Goal: Transaction & Acquisition: Obtain resource

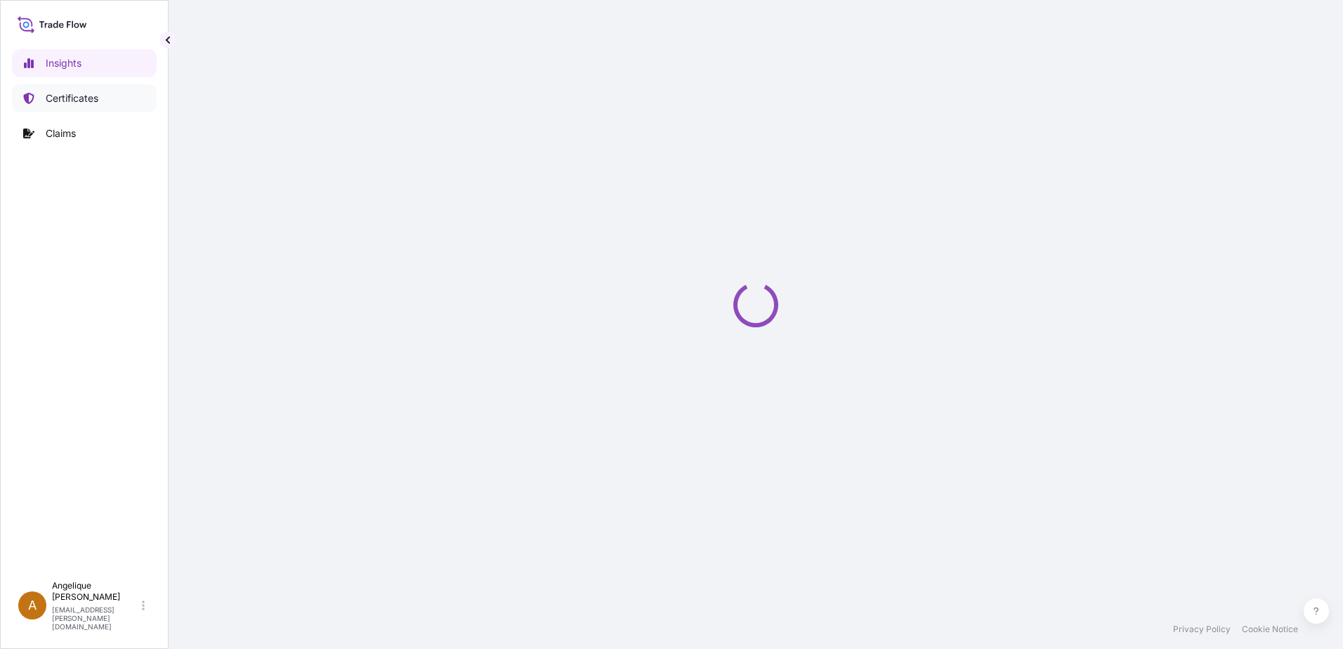
select select "2025"
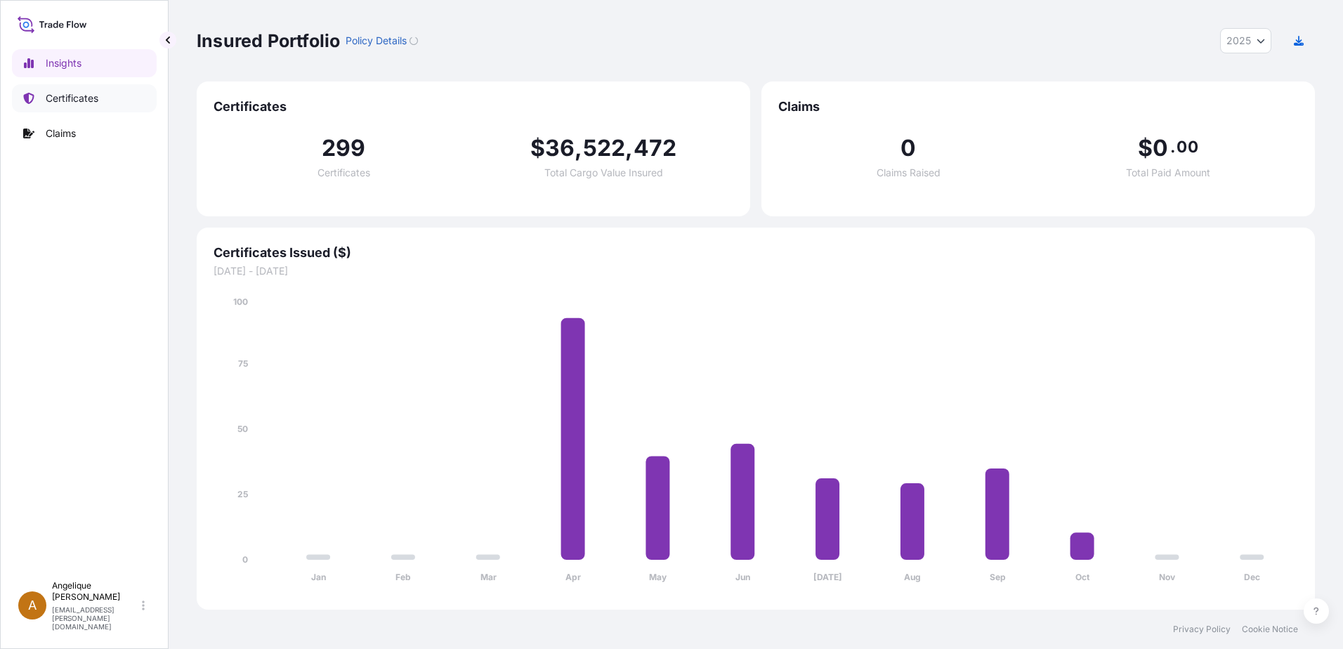
click at [59, 103] on p "Certificates" at bounding box center [72, 98] width 53 height 14
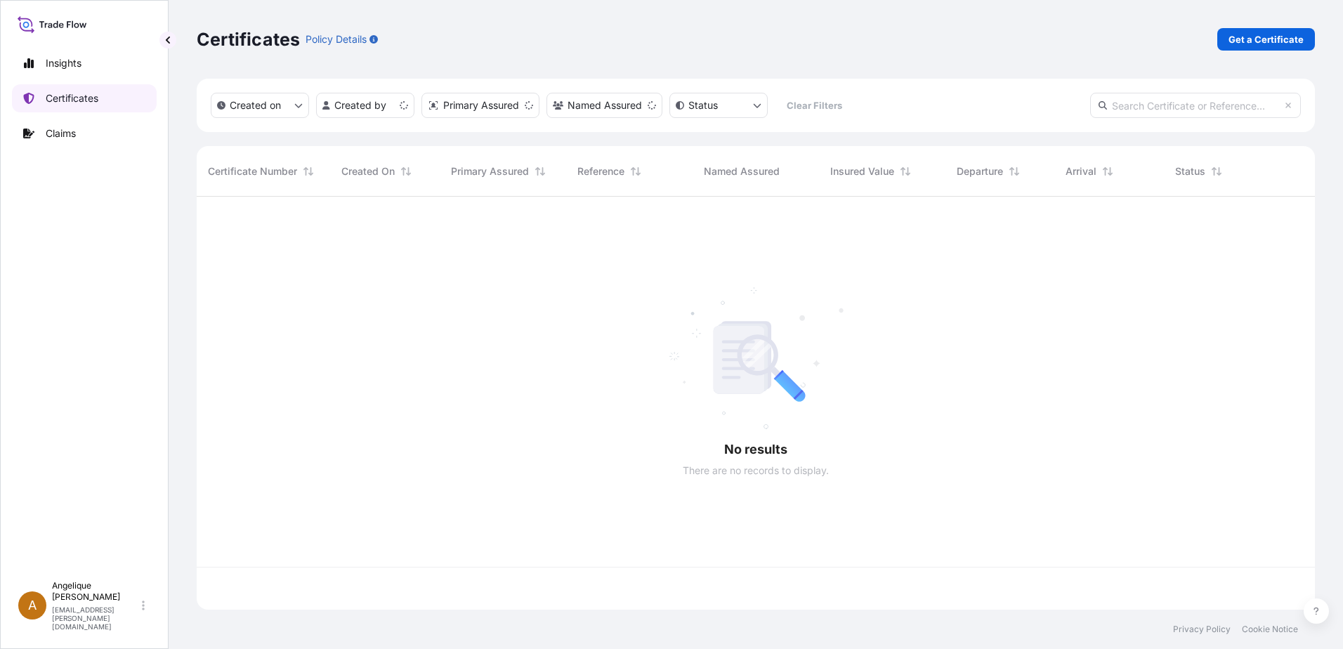
scroll to position [410, 1107]
click at [1239, 33] on p "Get a Certificate" at bounding box center [1265, 39] width 75 height 14
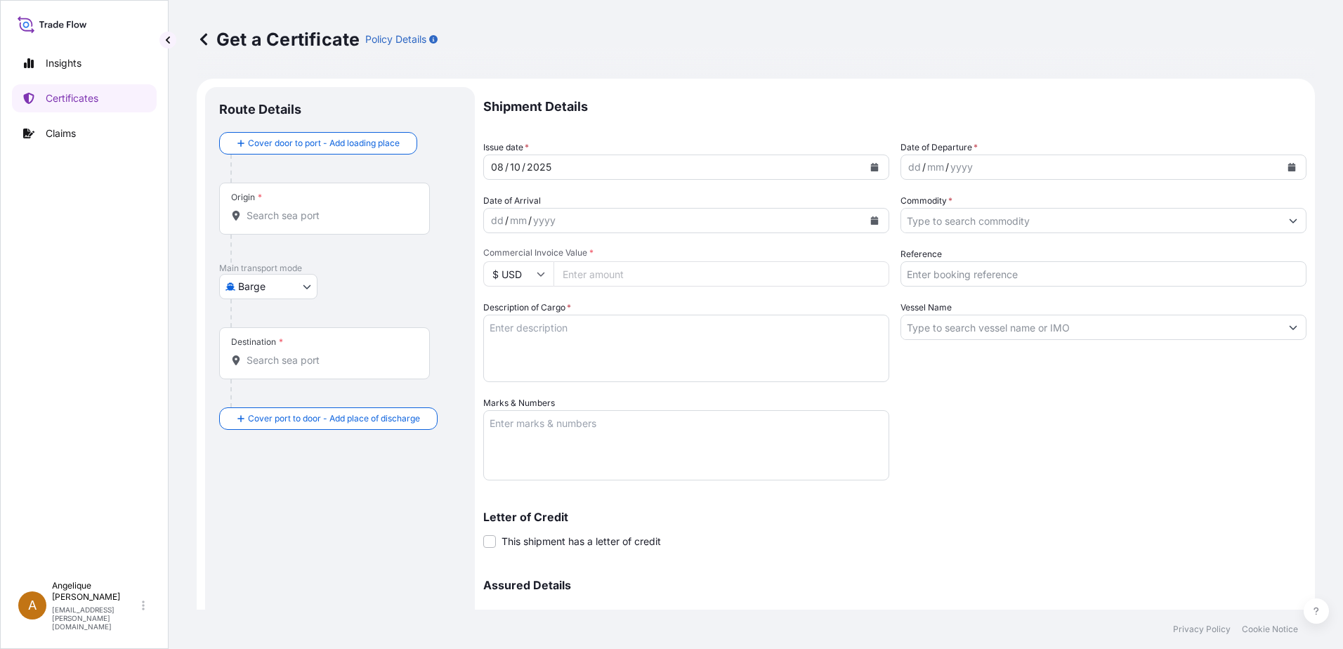
click at [303, 288] on body "Insights Certificates Claims A [PERSON_NAME] [PERSON_NAME][EMAIL_ADDRESS][PERSO…" at bounding box center [671, 324] width 1343 height 649
click at [290, 395] on span "Ocean Vessel" at bounding box center [277, 399] width 62 height 14
select select "Ocean Vessel"
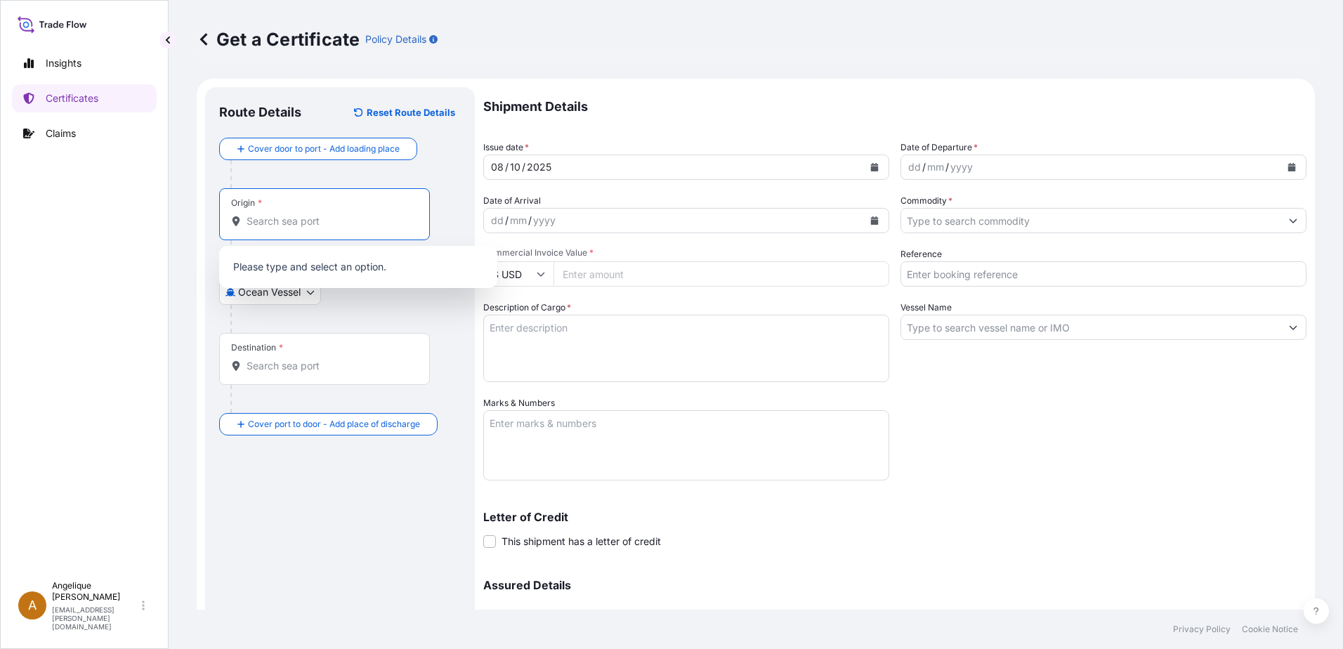
click at [279, 223] on input "Origin *" at bounding box center [329, 221] width 166 height 14
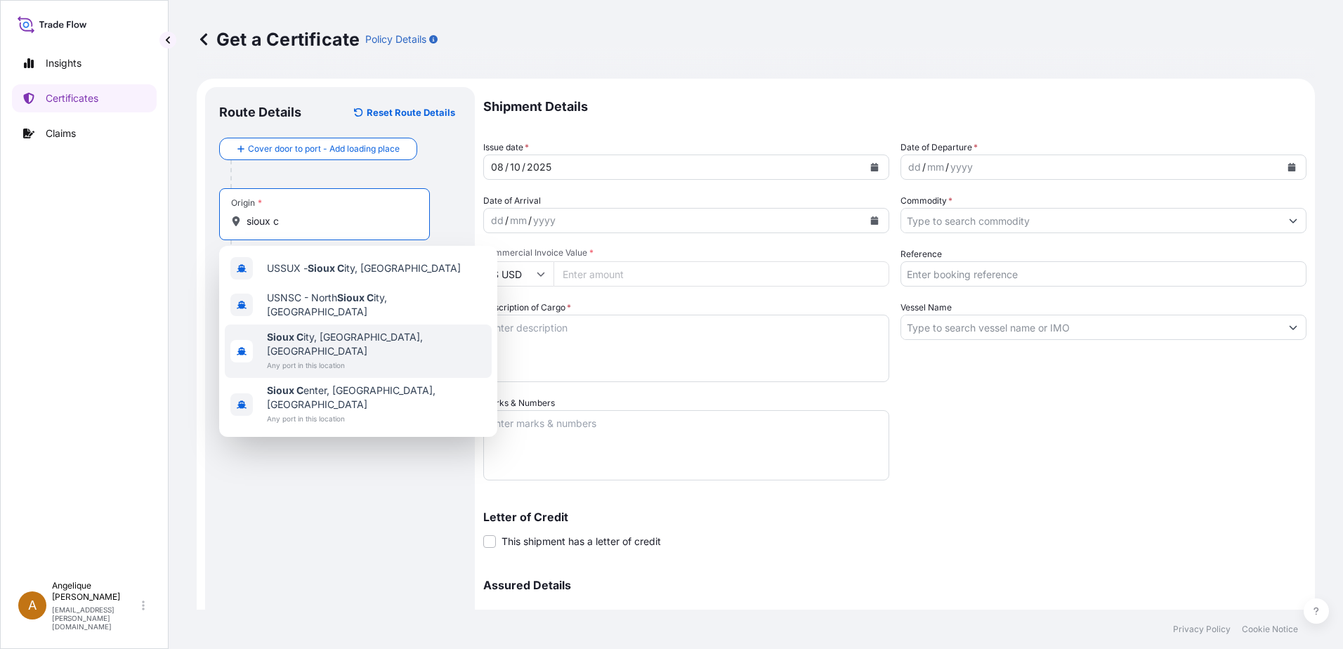
click at [308, 330] on span "Sioux C ity, [GEOGRAPHIC_DATA], [GEOGRAPHIC_DATA]" at bounding box center [376, 344] width 219 height 28
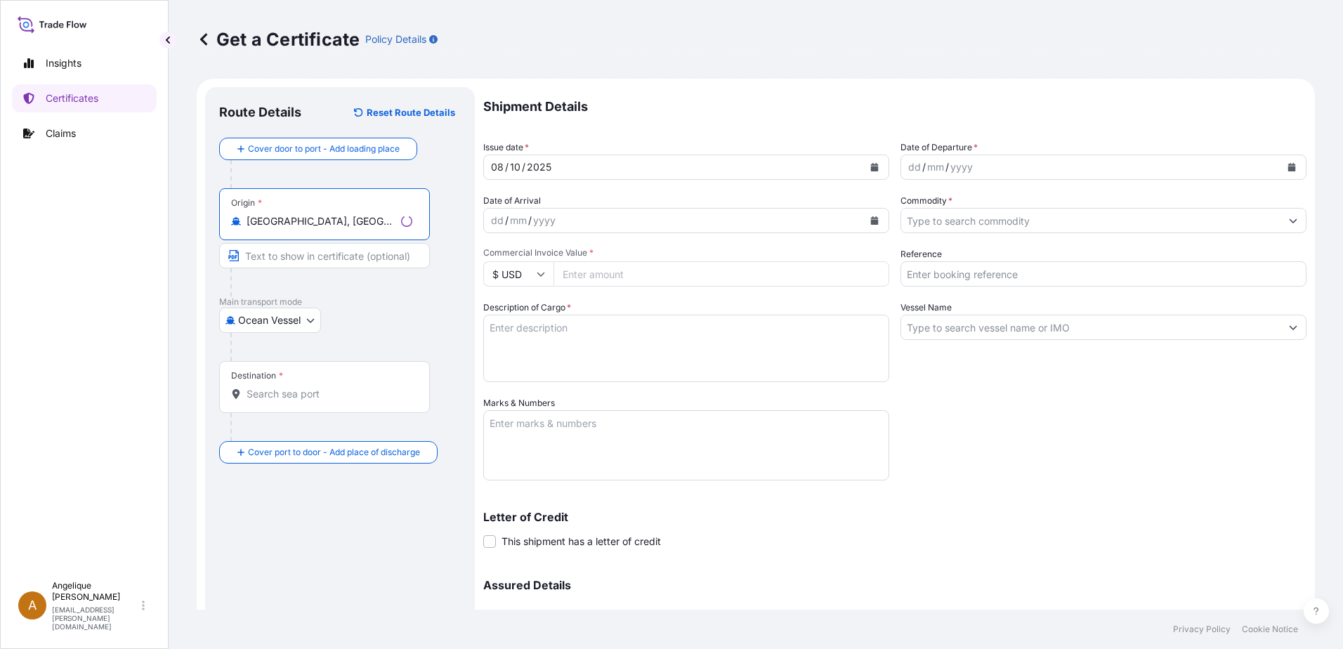
type input "[GEOGRAPHIC_DATA], [GEOGRAPHIC_DATA], [GEOGRAPHIC_DATA]"
click at [285, 400] on div "Destination *" at bounding box center [324, 387] width 211 height 52
click at [285, 400] on input "Destination *" at bounding box center [329, 394] width 166 height 14
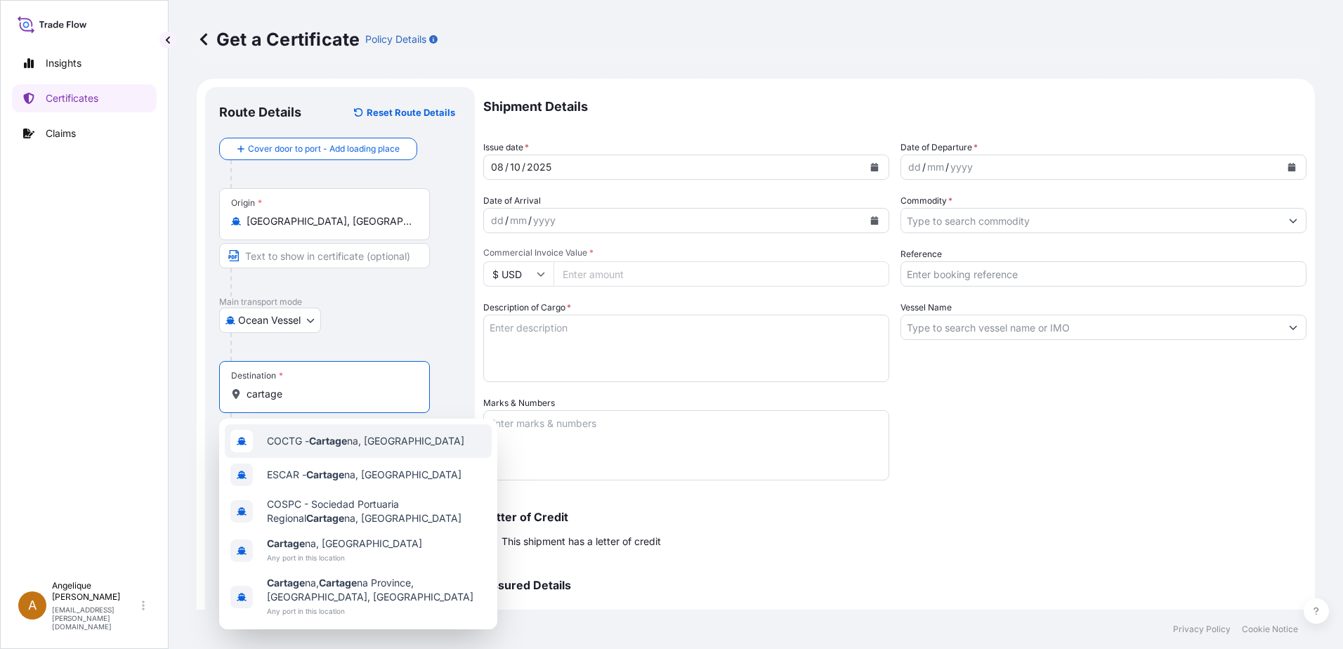
click at [398, 444] on span "COCTG - Cartage na, [GEOGRAPHIC_DATA]" at bounding box center [365, 441] width 197 height 14
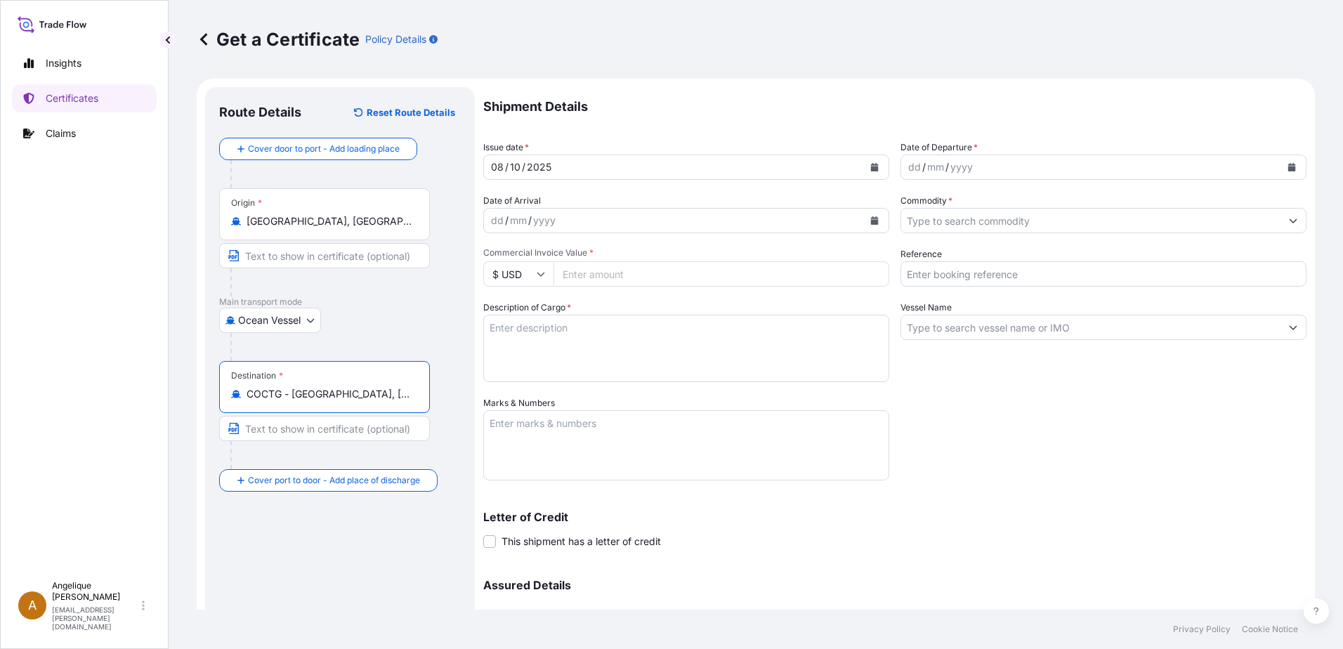
type input "COCTG - [GEOGRAPHIC_DATA], [GEOGRAPHIC_DATA]"
click at [1288, 166] on icon "Calendar" at bounding box center [1292, 167] width 8 height 8
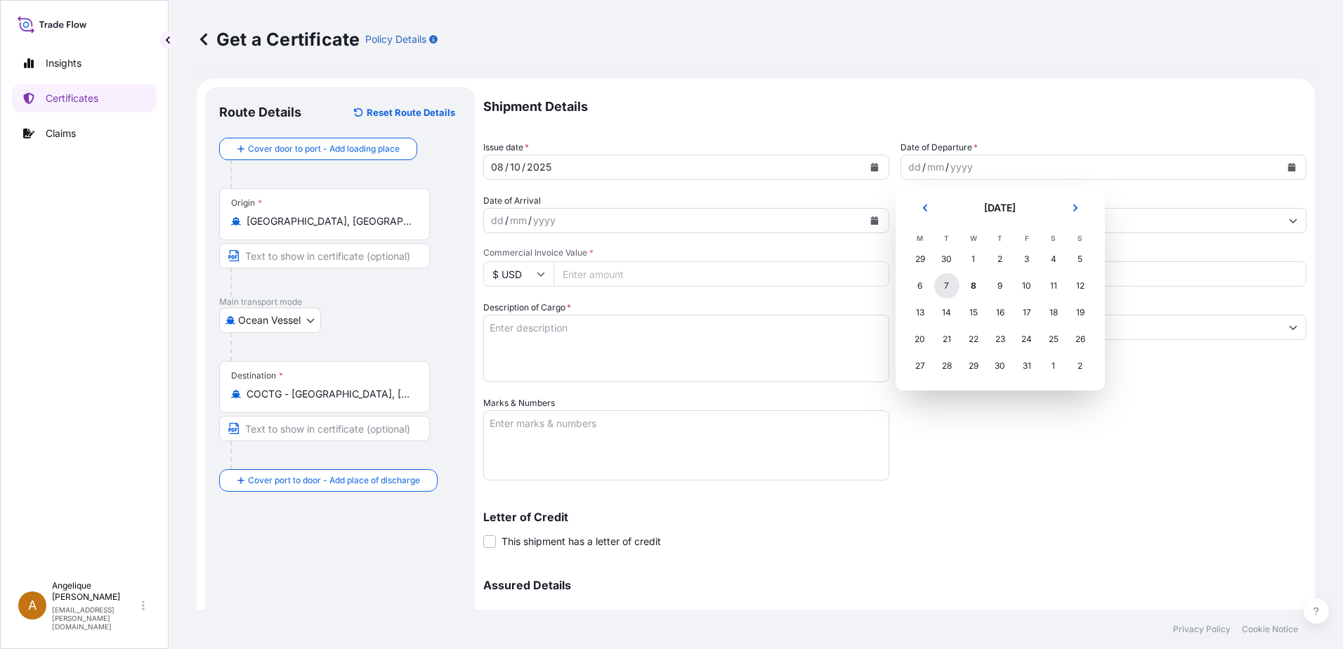
click at [946, 288] on div "7" at bounding box center [946, 285] width 25 height 25
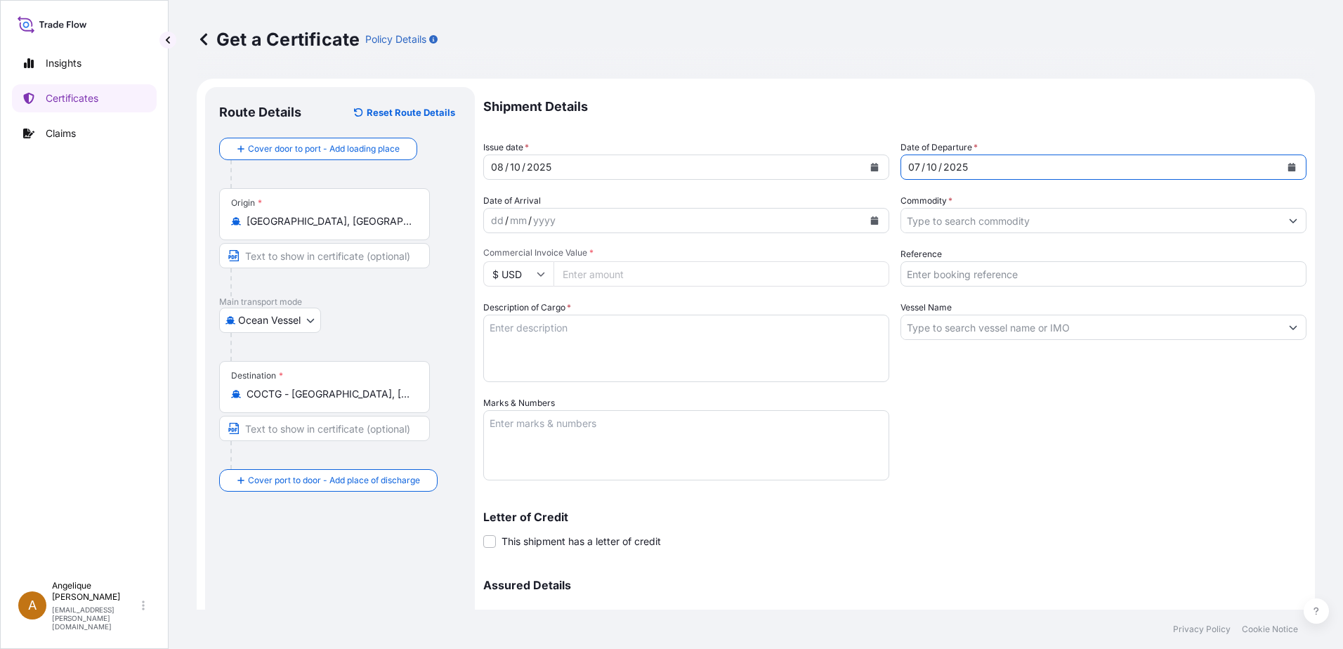
click at [941, 223] on input "Commodity *" at bounding box center [1090, 220] width 379 height 25
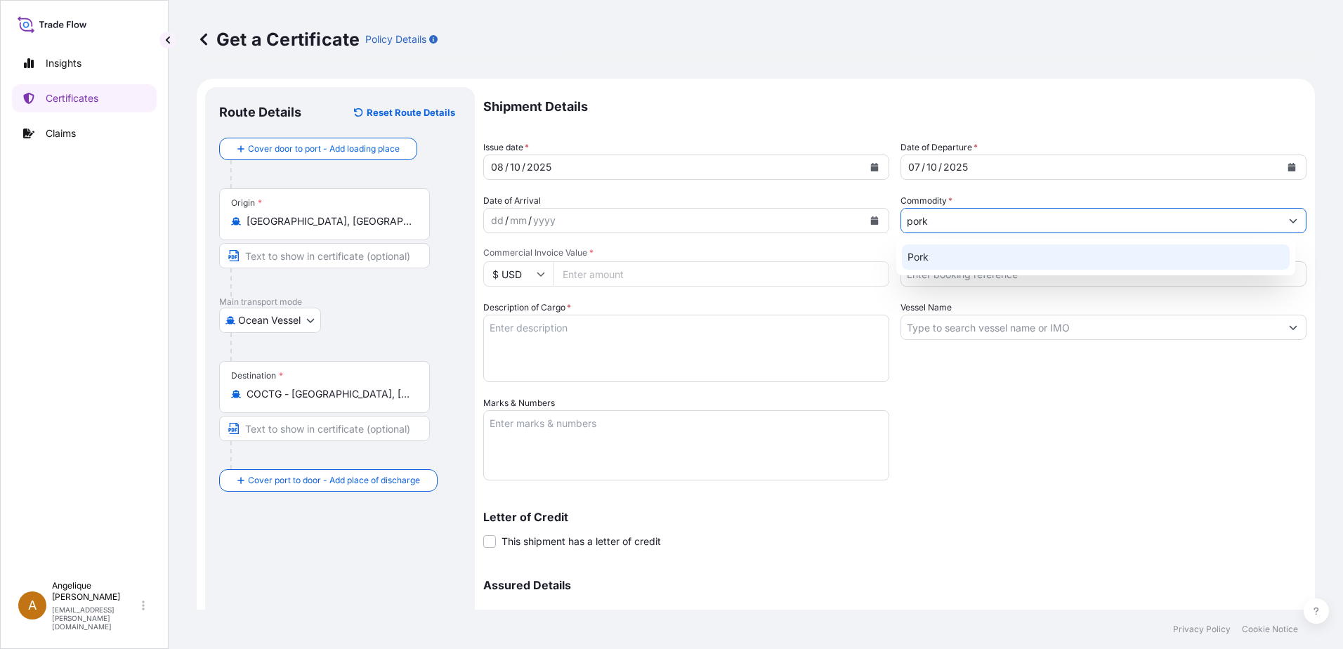
click at [933, 255] on div "Pork" at bounding box center [1096, 256] width 388 height 25
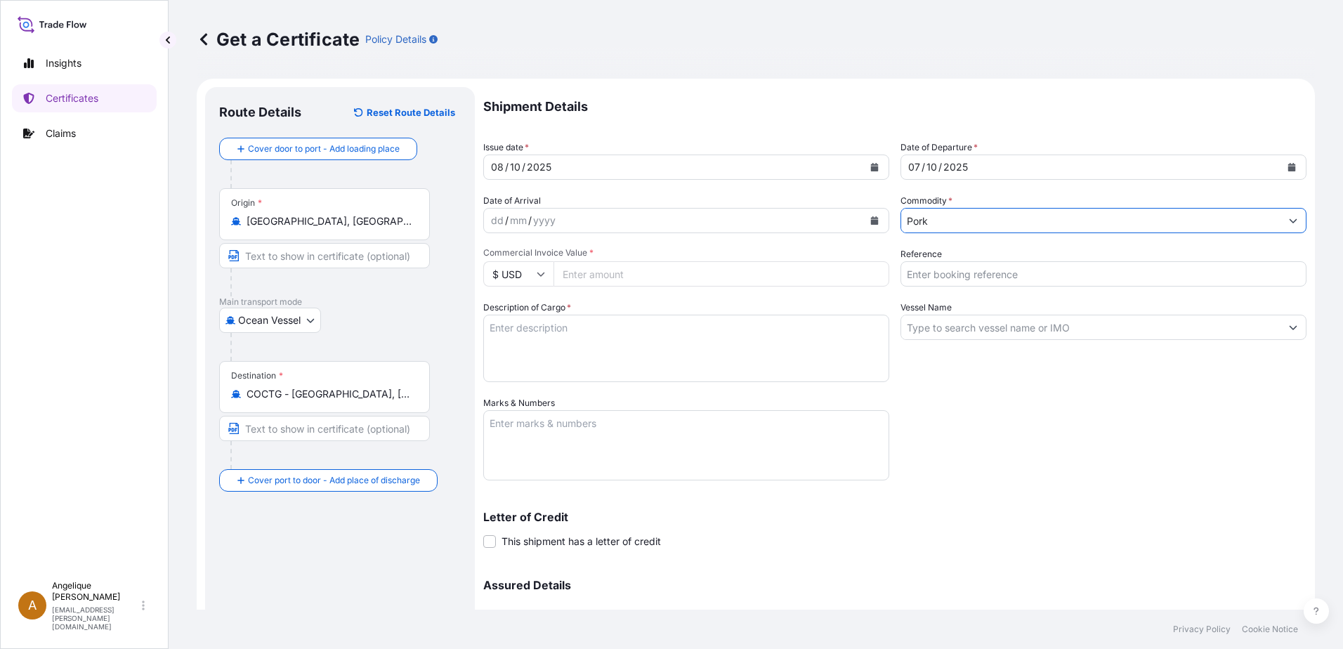
type input "Pork"
click at [604, 272] on input "Commercial Invoice Value *" at bounding box center [721, 273] width 336 height 25
type input "68342.79"
type input "2919640"
type textarea "f"
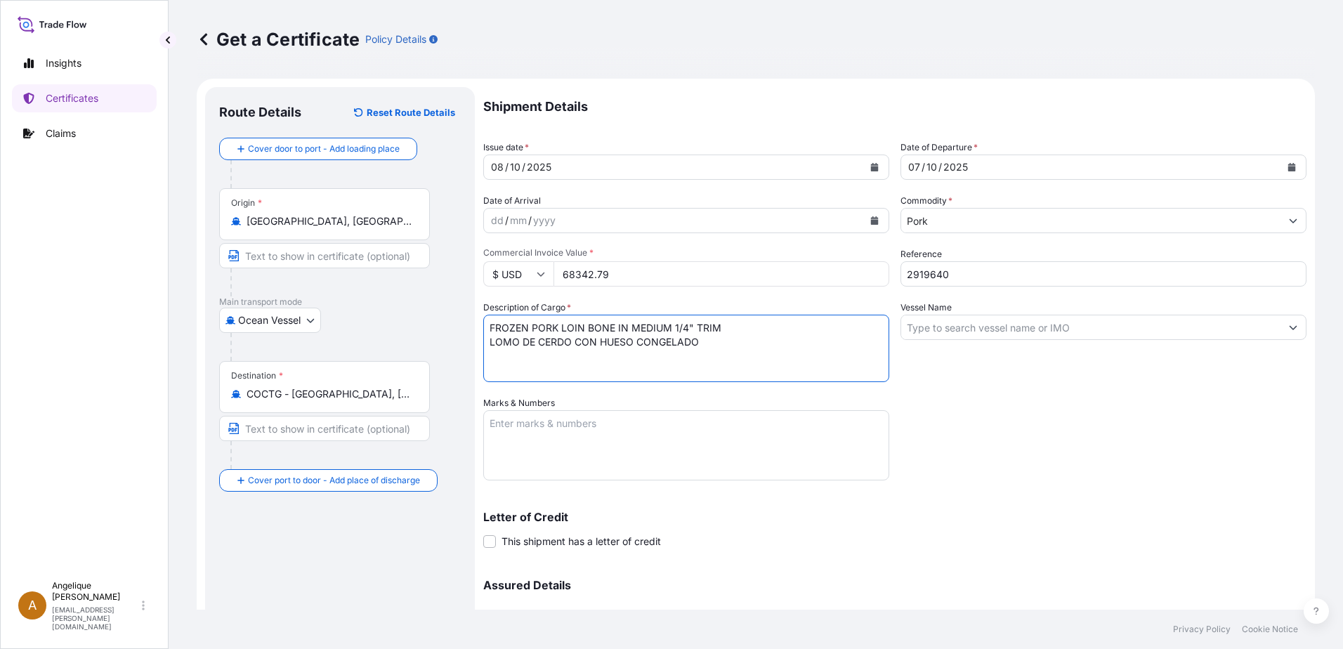
type textarea "FROZEN PORK LOIN BONE IN MEDIUM 1/4" TRIM LOMO DE CERDO CON HUESO CONGELADO"
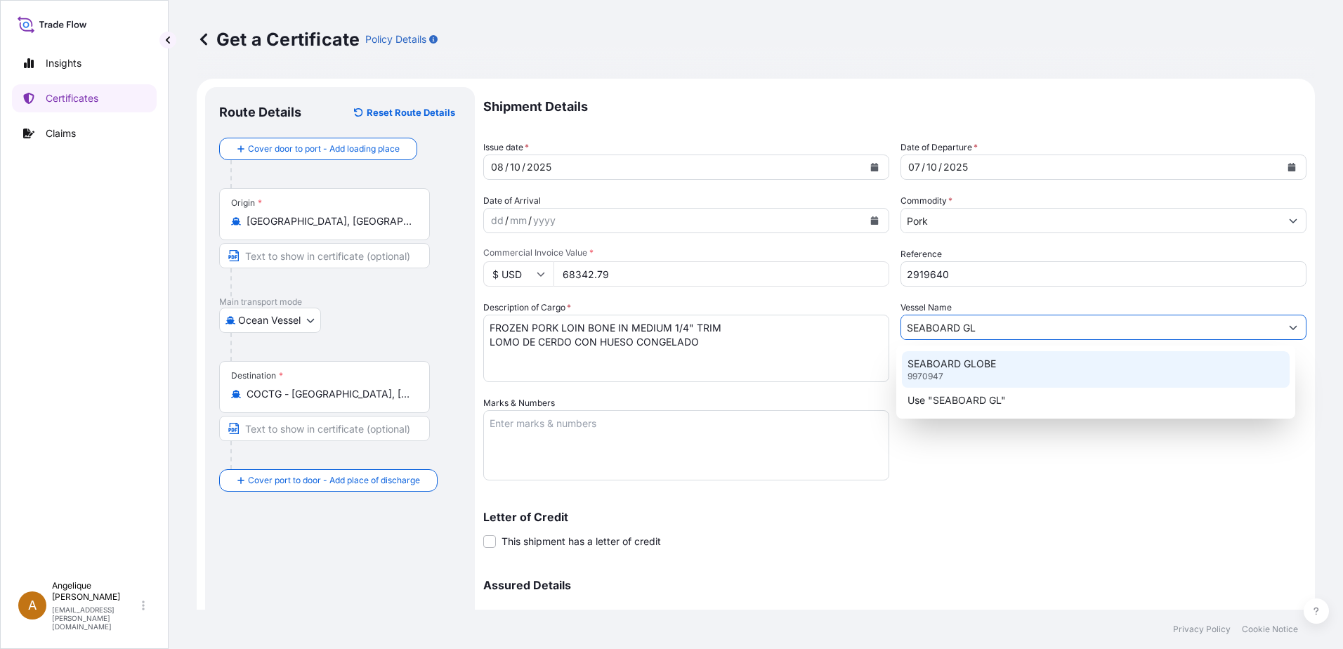
click at [947, 367] on p "SEABOARD GLOBE" at bounding box center [951, 364] width 88 height 14
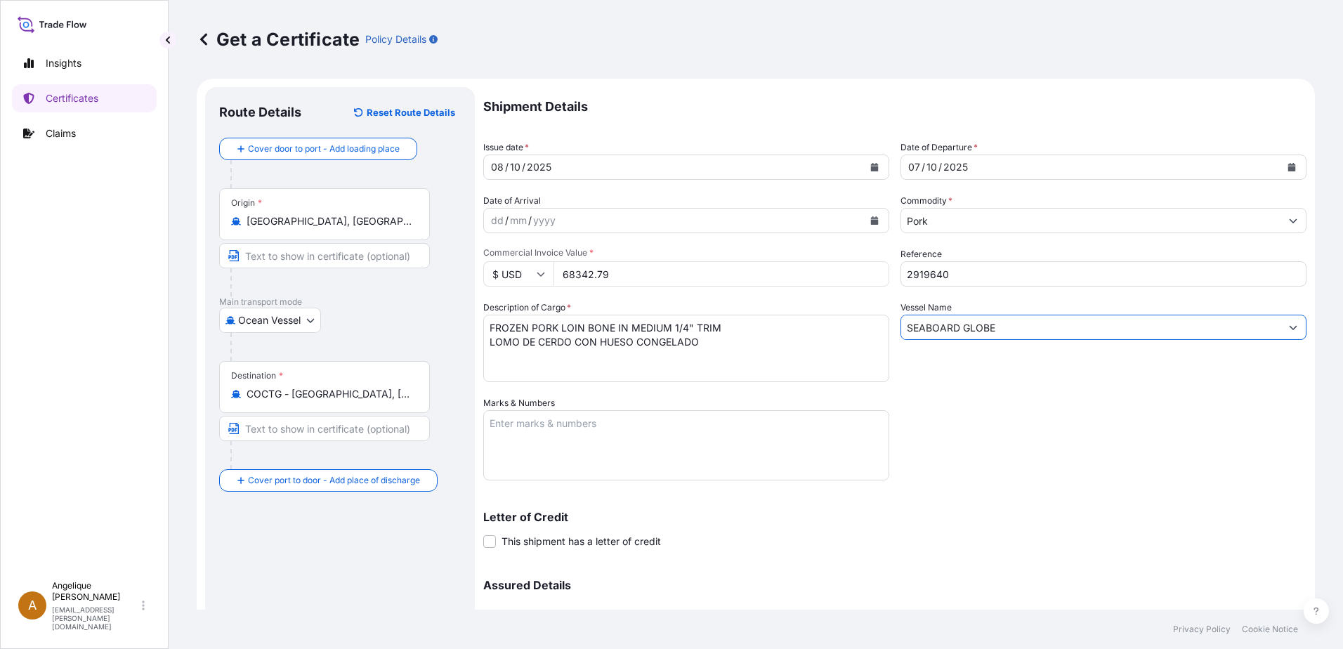
type input "SEABOARD GLOBE"
click at [503, 429] on textarea "Marks & Numbers" at bounding box center [686, 445] width 406 height 70
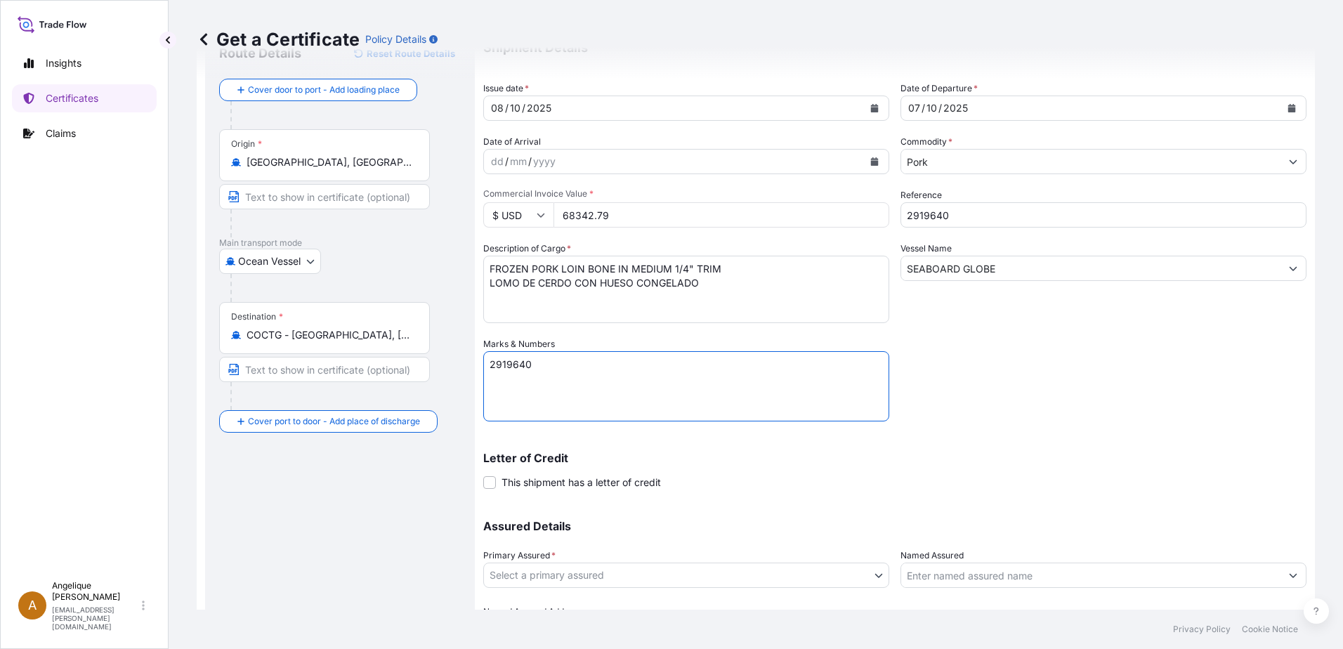
scroll to position [140, 0]
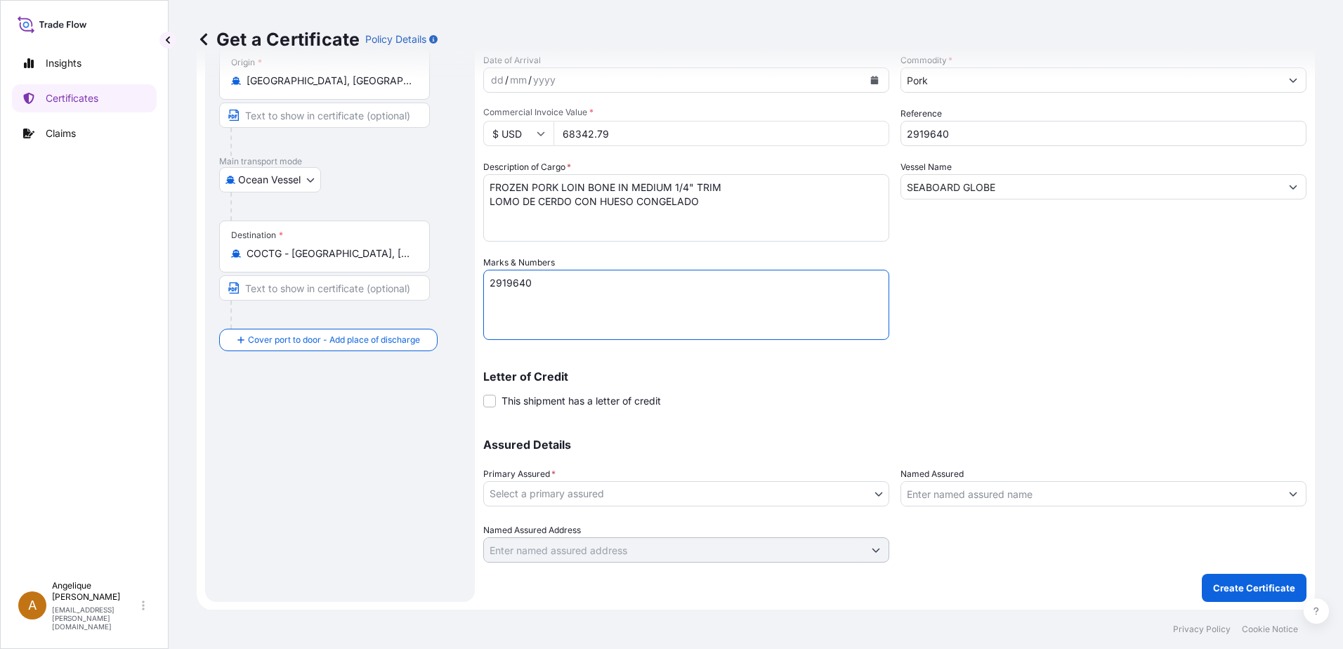
type textarea "2919640"
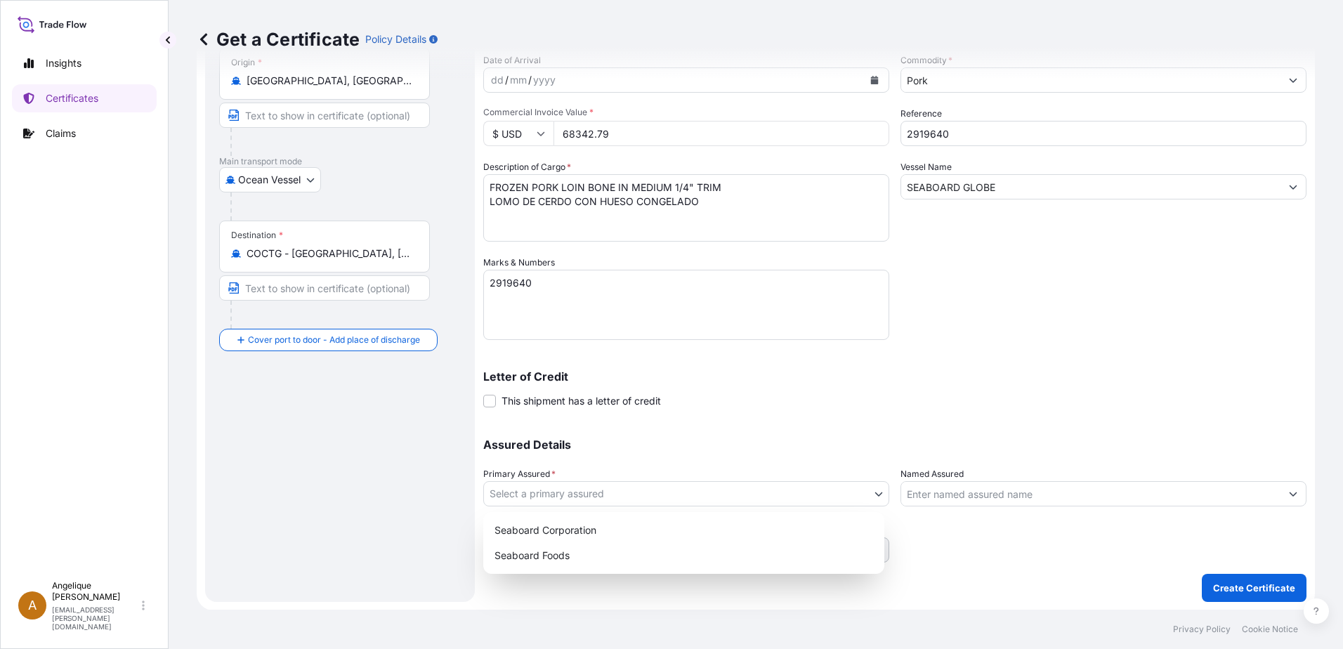
click at [595, 490] on body "Insights Certificates Claims A [PERSON_NAME] [PERSON_NAME][EMAIL_ADDRESS][PERSO…" at bounding box center [671, 324] width 1343 height 649
click at [565, 555] on div "Seaboard Foods" at bounding box center [684, 555] width 390 height 25
select select "31638"
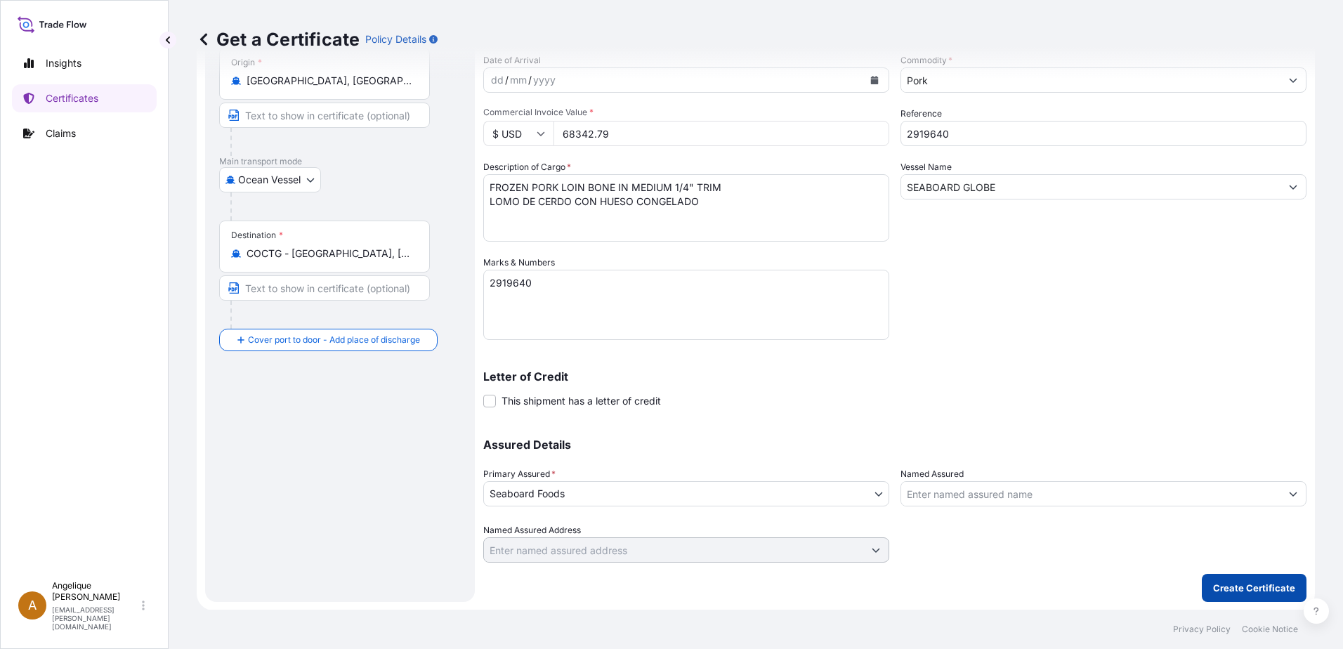
click at [1203, 589] on button "Create Certificate" at bounding box center [1253, 588] width 105 height 28
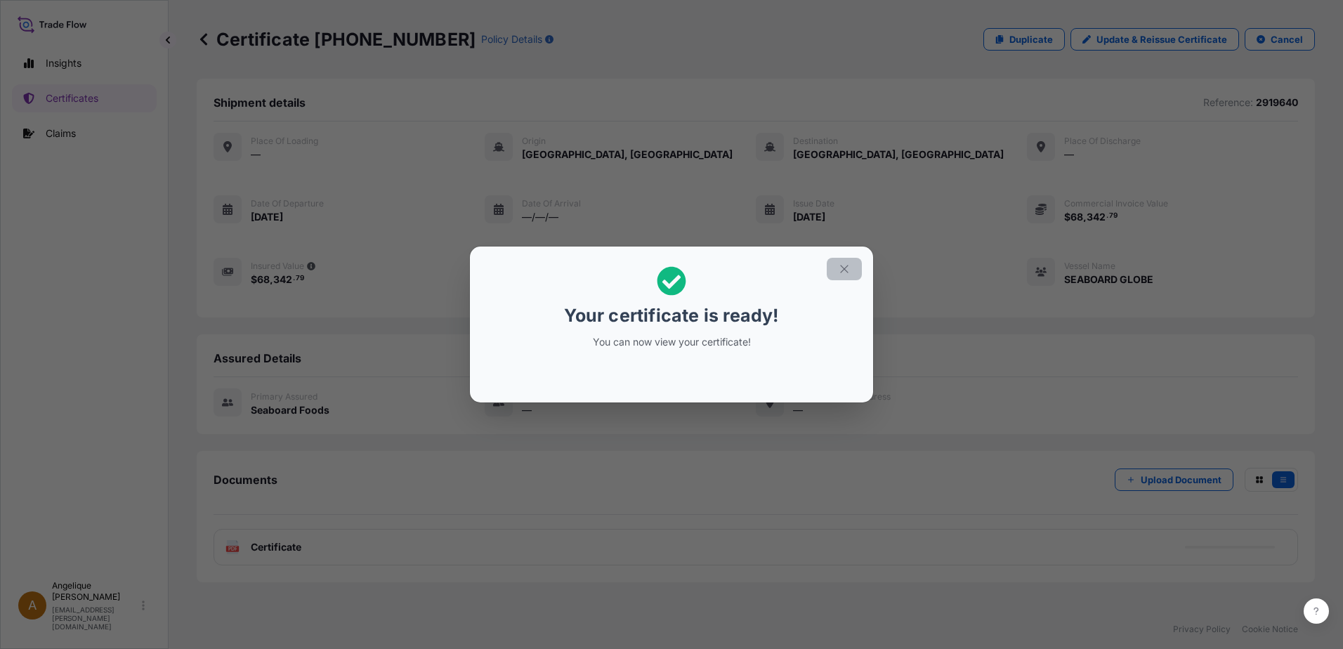
click at [845, 268] on icon "button" at bounding box center [844, 269] width 8 height 8
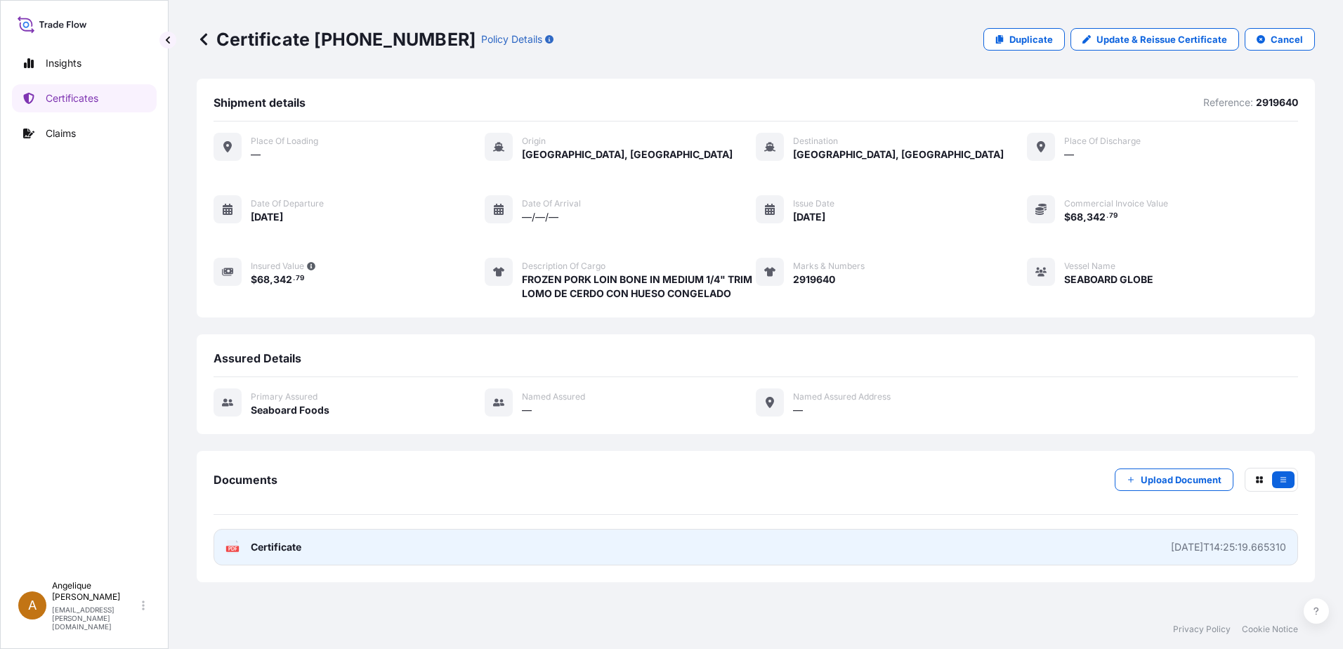
click at [633, 541] on link "PDF Certificate [DATE]T14:25:19.665310" at bounding box center [755, 547] width 1084 height 37
